Goal: Task Accomplishment & Management: Complete application form

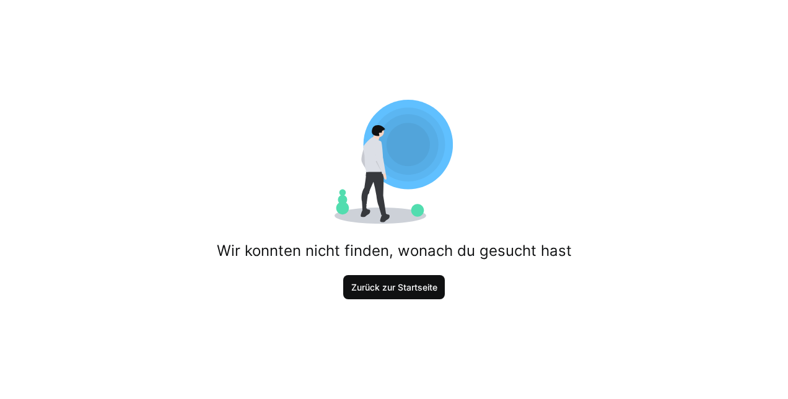
click at [392, 280] on span "Zurück zur Startseite" at bounding box center [394, 287] width 102 height 25
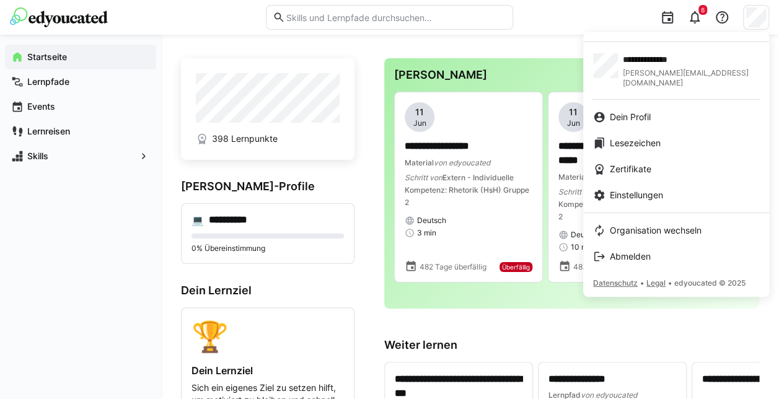
click at [408, 48] on div at bounding box center [389, 199] width 779 height 399
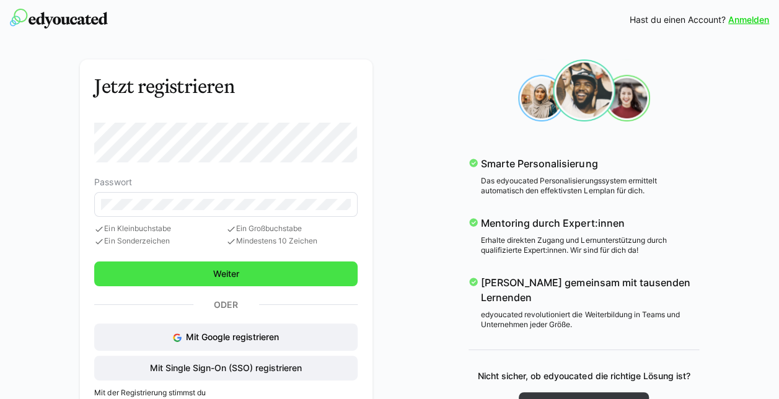
click at [160, 271] on span "Weiter" at bounding box center [225, 274] width 263 height 25
